Goal: Feedback & Contribution: Contribute content

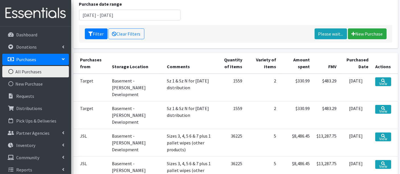
scroll to position [95, 0]
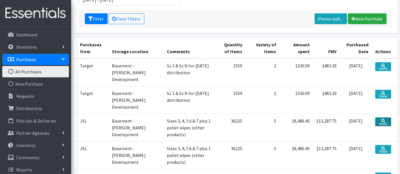
click at [389, 118] on link "View" at bounding box center [383, 122] width 16 height 9
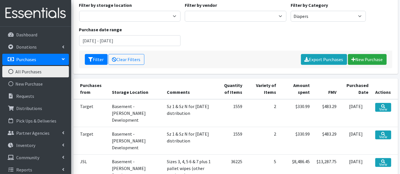
scroll to position [32, 0]
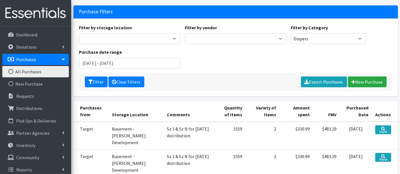
click at [119, 78] on link "Clear Filters" at bounding box center [126, 82] width 36 height 11
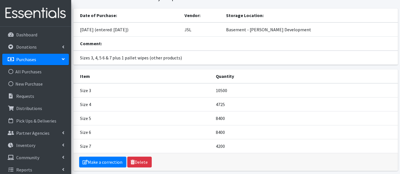
scroll to position [50, 0]
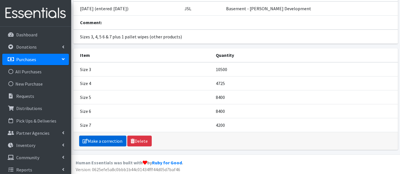
click at [104, 140] on link "Make a correction" at bounding box center [102, 141] width 47 height 11
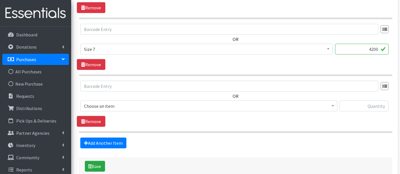
scroll to position [537, 0]
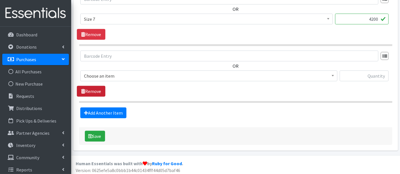
click at [97, 88] on link "Remove" at bounding box center [91, 91] width 28 height 11
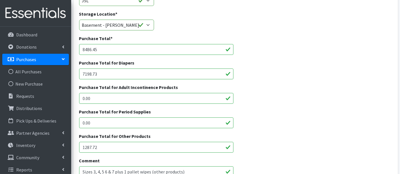
scroll to position [6, 0]
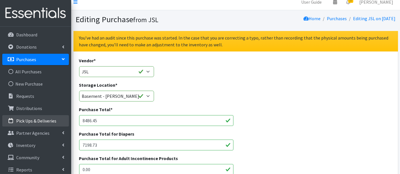
drag, startPoint x: 101, startPoint y: 121, endPoint x: 56, endPoint y: 120, distance: 44.4
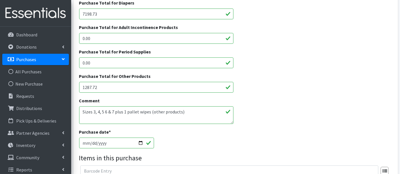
scroll to position [164, 0]
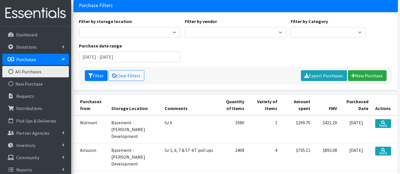
scroll to position [126, 0]
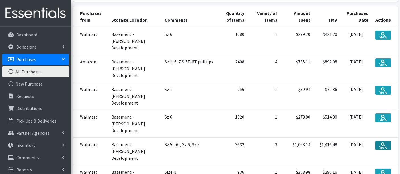
click at [386, 146] on link "View" at bounding box center [383, 145] width 16 height 9
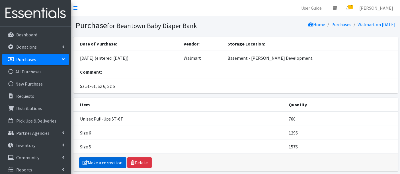
click at [111, 163] on link "Make a correction" at bounding box center [102, 162] width 47 height 11
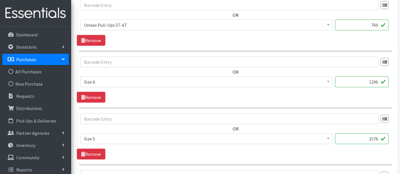
scroll to position [285, 0]
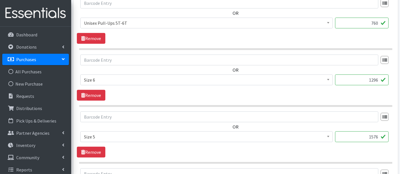
drag, startPoint x: 367, startPoint y: 80, endPoint x: 389, endPoint y: 81, distance: 21.9
click at [389, 81] on div "Boys Pull-Ups 2T-3T Boys Pull-Ups 3T-4T Boys Pull-Ups 4T-5T Boys Pull-Ups 5T-6T…" at bounding box center [235, 82] width 310 height 15
type input "1188"
click at [266, 112] on input "text" at bounding box center [229, 117] width 298 height 11
drag, startPoint x: 363, startPoint y: 133, endPoint x: 393, endPoint y: 136, distance: 30.3
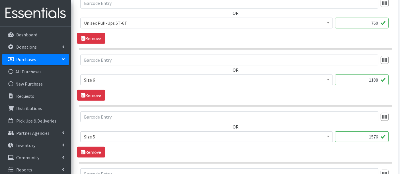
click at [393, 136] on div "OR Boys Pull-Ups 2T-3T Boys Pull-Ups 3T-4T Boys Pull-Ups 4T-5T Boys Pull-Ups 5T…" at bounding box center [235, 129] width 317 height 35
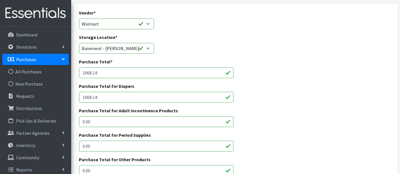
scroll to position [24, 0]
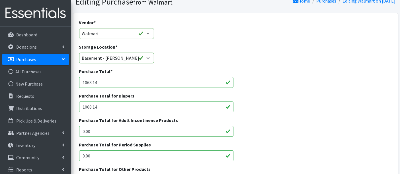
type input "1148"
drag, startPoint x: 88, startPoint y: 81, endPoint x: 91, endPoint y: 82, distance: 3.1
click at [91, 82] on input "1068.14" at bounding box center [156, 82] width 154 height 11
type input "1007.14"
drag, startPoint x: 87, startPoint y: 106, endPoint x: 91, endPoint y: 106, distance: 4.0
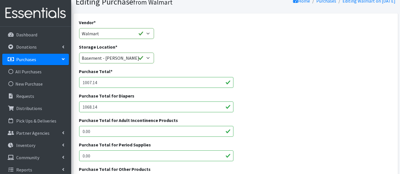
click at [91, 106] on input "1068.14" at bounding box center [156, 107] width 154 height 11
type input "1007.14"
click at [96, 83] on input "1007.14" at bounding box center [156, 82] width 154 height 11
type input "1007.42"
click at [94, 105] on input "1007.14" at bounding box center [156, 107] width 154 height 11
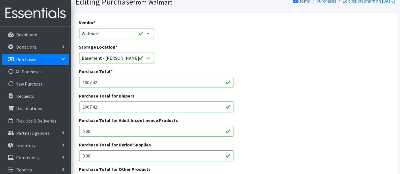
type input "1007.42"
click at [310, 105] on div "Purchase Total for Diapers 1007.42" at bounding box center [235, 104] width 317 height 24
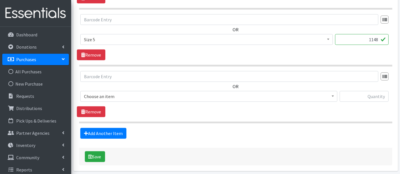
scroll to position [403, 0]
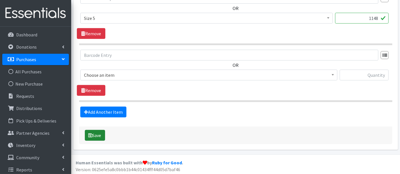
drag, startPoint x: 92, startPoint y: 133, endPoint x: 94, endPoint y: 135, distance: 3.5
click at [92, 133] on icon "submit" at bounding box center [90, 135] width 4 height 5
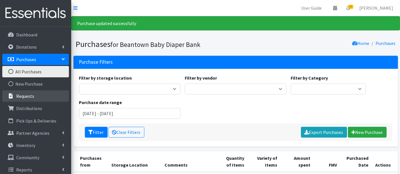
click at [23, 94] on p "Requests" at bounding box center [25, 96] width 18 height 6
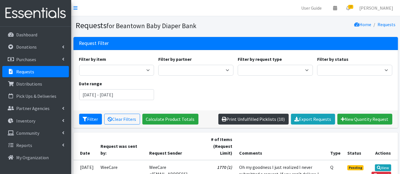
click at [258, 118] on link "Print Unfulfilled Picklists (10)" at bounding box center [253, 119] width 70 height 11
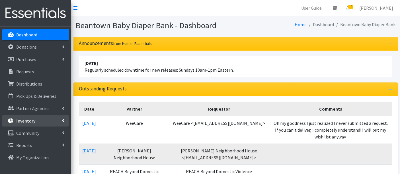
click at [36, 119] on link "Inventory" at bounding box center [35, 120] width 67 height 11
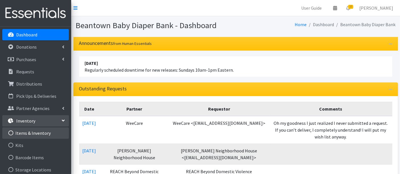
click at [43, 135] on link "Items & Inventory" at bounding box center [35, 132] width 67 height 11
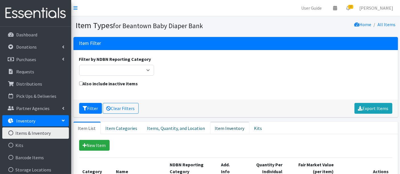
click at [227, 128] on link "Item Inventory" at bounding box center [229, 128] width 39 height 13
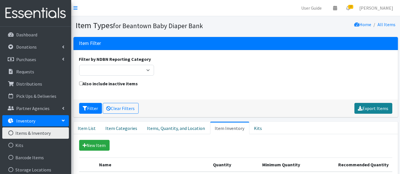
click at [376, 108] on link "Export Items" at bounding box center [373, 108] width 38 height 11
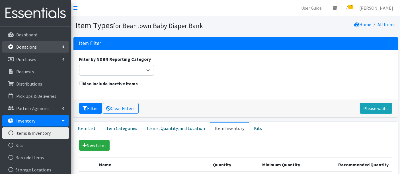
click at [36, 46] on link "Donations" at bounding box center [35, 46] width 67 height 11
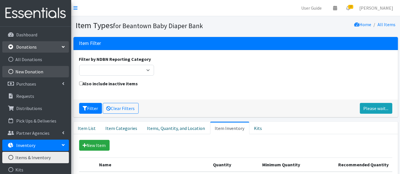
click at [40, 74] on link "New Donation" at bounding box center [35, 71] width 67 height 11
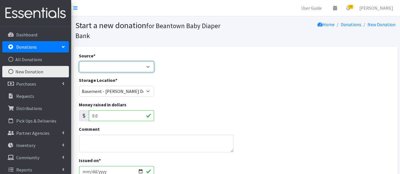
click at [121, 66] on select "Product Drive Manufacturer Donation Site Misc. Donation" at bounding box center [116, 66] width 75 height 11
select select "Product Drive"
click at [79, 61] on select "Product Drive Manufacturer Donation Site Misc. Donation" at bounding box center [116, 66] width 75 height 11
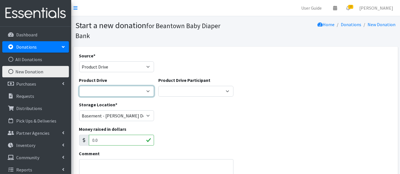
click at [119, 92] on select "Astria Therepeutics Global Partners Janitronics Let's Learn Together LexFUN [PE…" at bounding box center [116, 91] width 75 height 11
select select "3010"
click at [79, 86] on select "Astria Therepeutics Global Partners Janitronics Let's Learn Together LexFUN [PE…" at bounding box center [116, 91] width 75 height 11
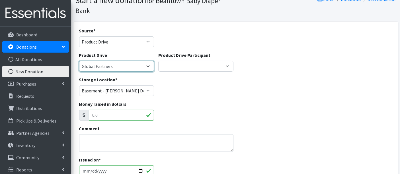
scroll to position [63, 0]
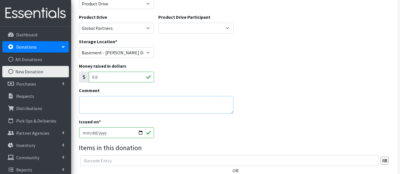
click at [142, 102] on textarea "Comment" at bounding box center [156, 105] width 154 height 18
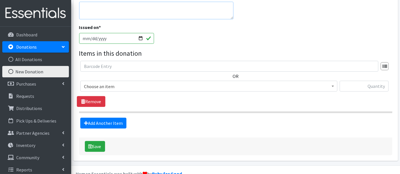
scroll to position [158, 0]
click at [124, 66] on input "text" at bounding box center [229, 66] width 298 height 11
click at [123, 88] on span "Choose an item" at bounding box center [209, 86] width 250 height 8
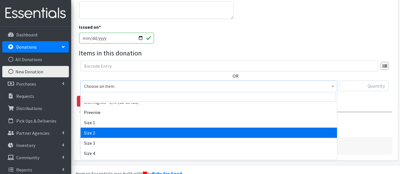
scroll to position [126, 0]
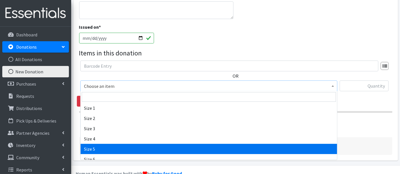
select select "14920"
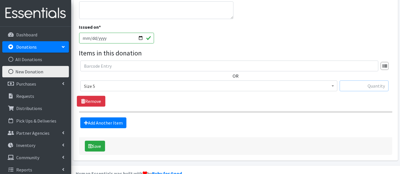
click at [362, 81] on input "text" at bounding box center [363, 86] width 49 height 11
drag, startPoint x: 374, startPoint y: 85, endPoint x: 401, endPoint y: 86, distance: 27.0
click at [399, 86] on html "User Guide 0 Pick-ups remaining this week View Calendar 10 10 Requests 0 Partne…" at bounding box center [200, 14] width 400 height 345
type input "206"
click at [88, 121] on link "Add Another Item" at bounding box center [103, 123] width 46 height 11
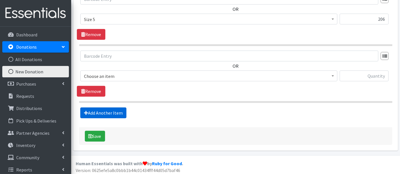
scroll to position [226, 0]
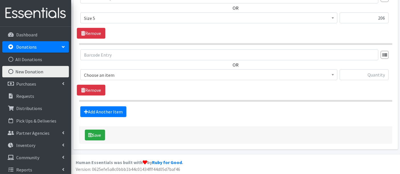
click at [131, 76] on span "Choose an item" at bounding box center [209, 75] width 250 height 8
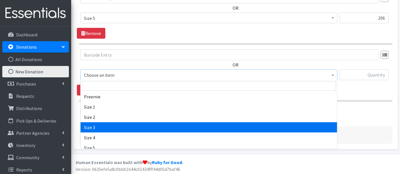
scroll to position [126, 0]
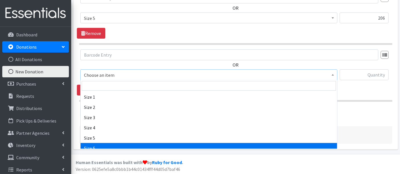
select select "14903"
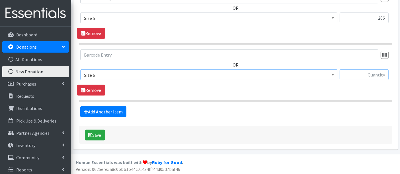
click at [353, 77] on input "text" at bounding box center [363, 74] width 49 height 11
type input "80"
click at [112, 112] on link "Add Another Item" at bounding box center [103, 111] width 46 height 11
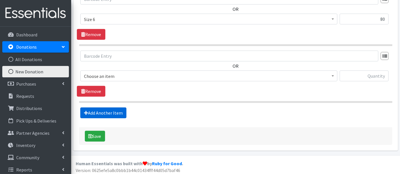
scroll to position [283, 0]
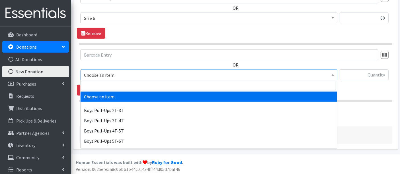
click at [109, 76] on span "Choose an item" at bounding box center [209, 75] width 250 height 8
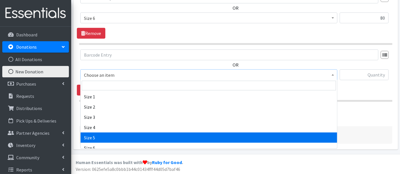
scroll to position [158, 0]
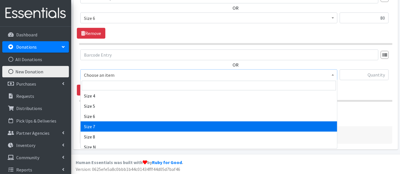
select select "14916"
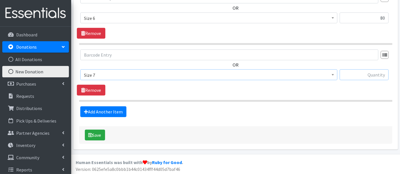
click at [358, 73] on input "text" at bounding box center [363, 74] width 49 height 11
type input "70"
click at [90, 135] on icon "submit" at bounding box center [90, 135] width 4 height 5
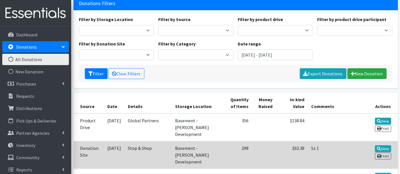
scroll to position [95, 0]
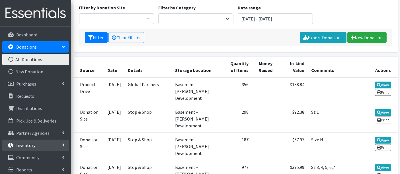
click at [24, 145] on p "Inventory" at bounding box center [25, 146] width 19 height 6
click at [27, 154] on link "Items & Inventory" at bounding box center [35, 157] width 67 height 11
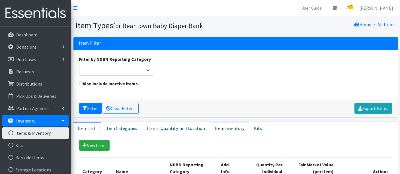
click at [218, 128] on link "Item Inventory" at bounding box center [229, 128] width 39 height 13
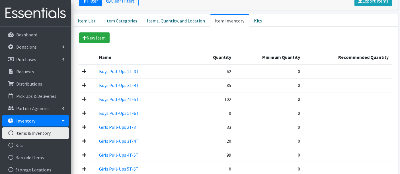
scroll to position [32, 0]
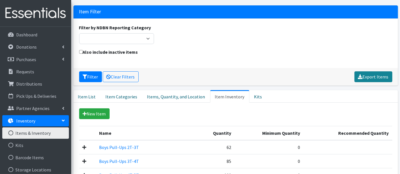
click at [374, 78] on link "Export Items" at bounding box center [373, 76] width 38 height 11
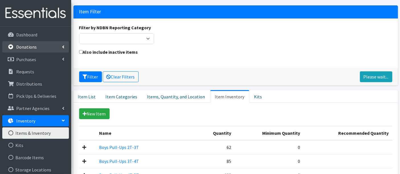
click at [32, 46] on p "Donations" at bounding box center [26, 47] width 20 height 6
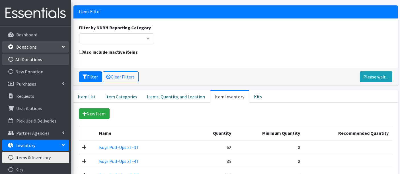
click at [27, 55] on link "All Donations" at bounding box center [35, 59] width 67 height 11
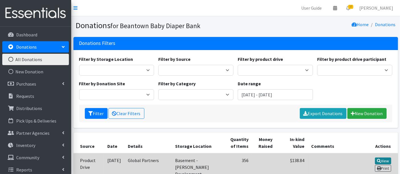
click at [378, 158] on link "View" at bounding box center [383, 161] width 16 height 7
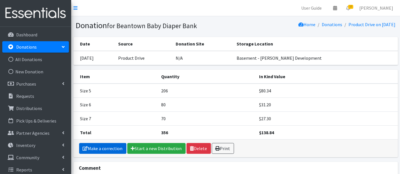
click at [89, 147] on link "Make a correction" at bounding box center [102, 148] width 47 height 11
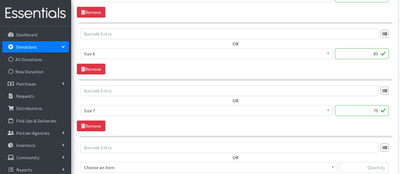
scroll to position [285, 0]
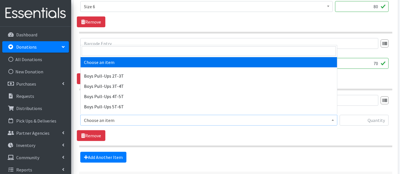
click at [100, 118] on span "Choose an item" at bounding box center [209, 120] width 250 height 8
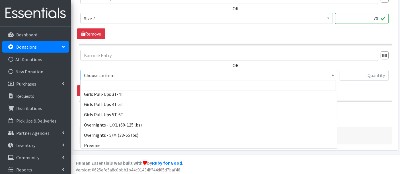
scroll to position [65, 0]
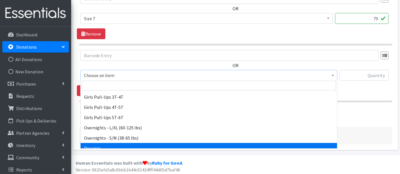
select select "14932"
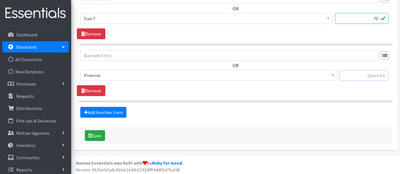
click at [367, 74] on input "text" at bounding box center [363, 75] width 49 height 11
type input "60"
click at [94, 135] on button "Save" at bounding box center [95, 135] width 20 height 11
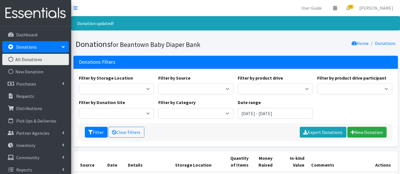
scroll to position [95, 0]
